Goal: Task Accomplishment & Management: Complete application form

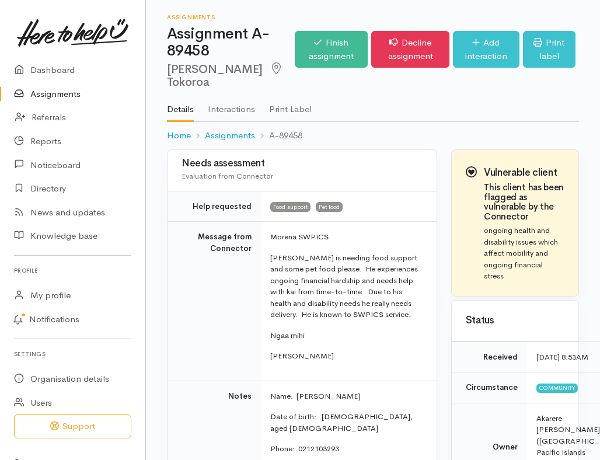
click at [329, 52] on link "Finish assignment" at bounding box center [331, 49] width 73 height 37
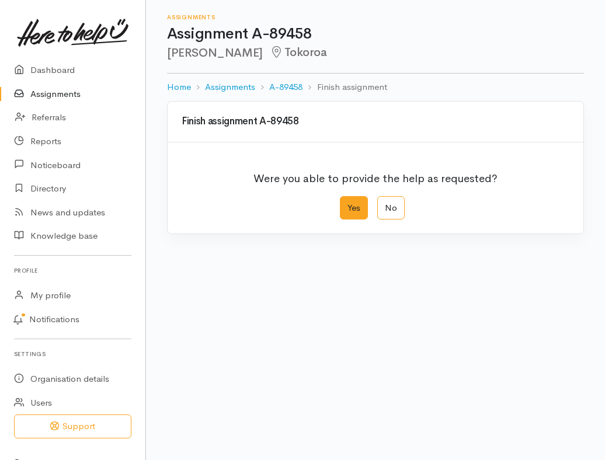
click at [356, 207] on label "Yes" at bounding box center [354, 208] width 28 height 24
click at [347, 204] on input "Yes" at bounding box center [344, 200] width 8 height 8
radio input "true"
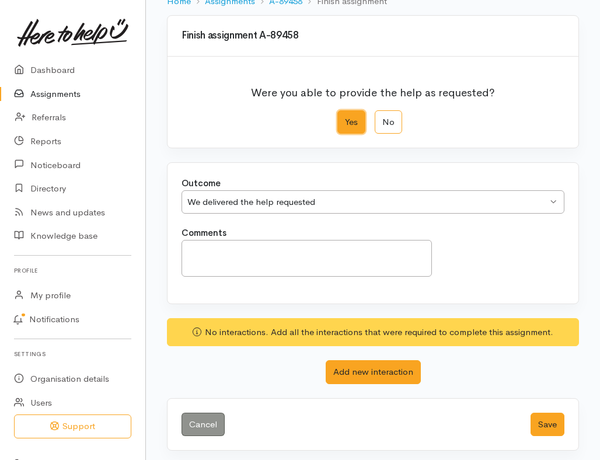
scroll to position [88, 0]
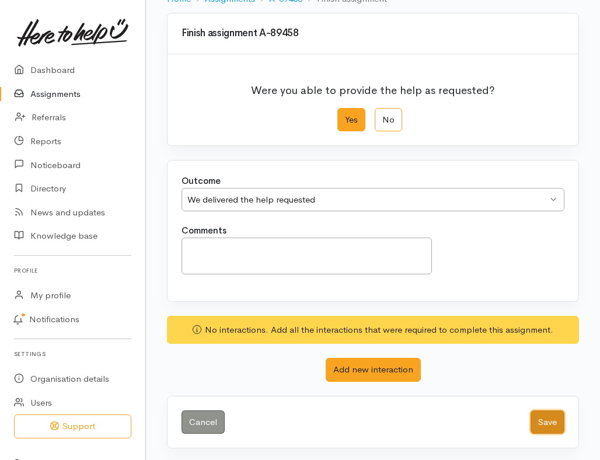
click at [540, 416] on button "Save" at bounding box center [547, 422] width 34 height 24
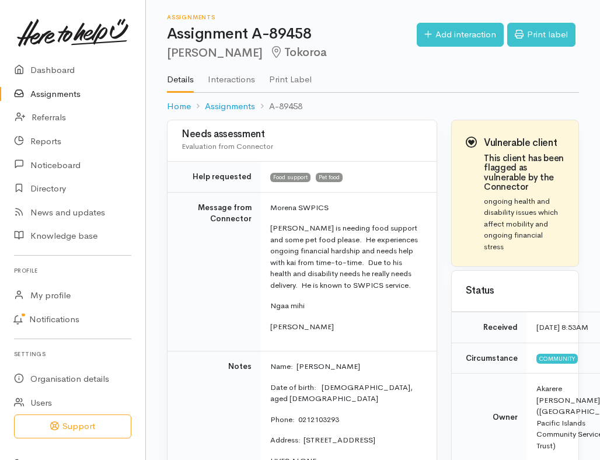
click at [55, 92] on link "Assignments" at bounding box center [72, 94] width 145 height 24
